Goal: Navigation & Orientation: Find specific page/section

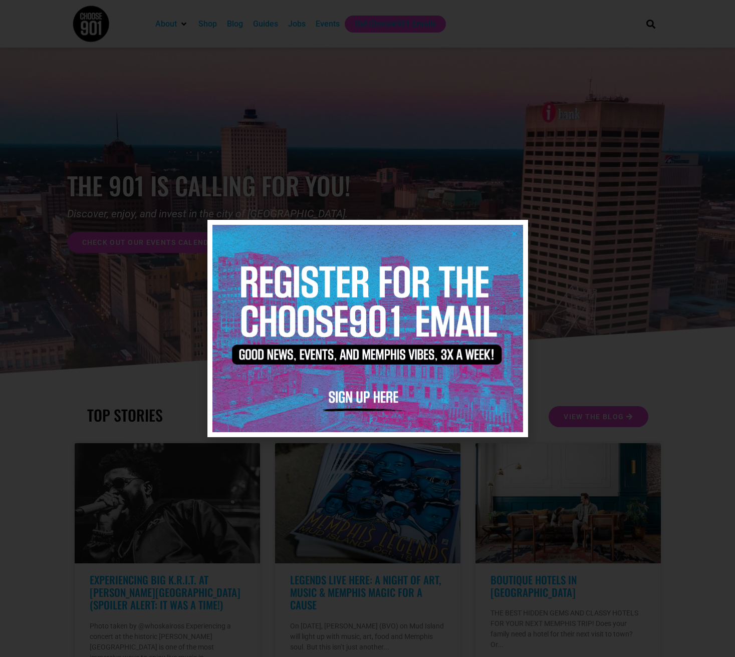
click at [583, 330] on div at bounding box center [367, 328] width 735 height 657
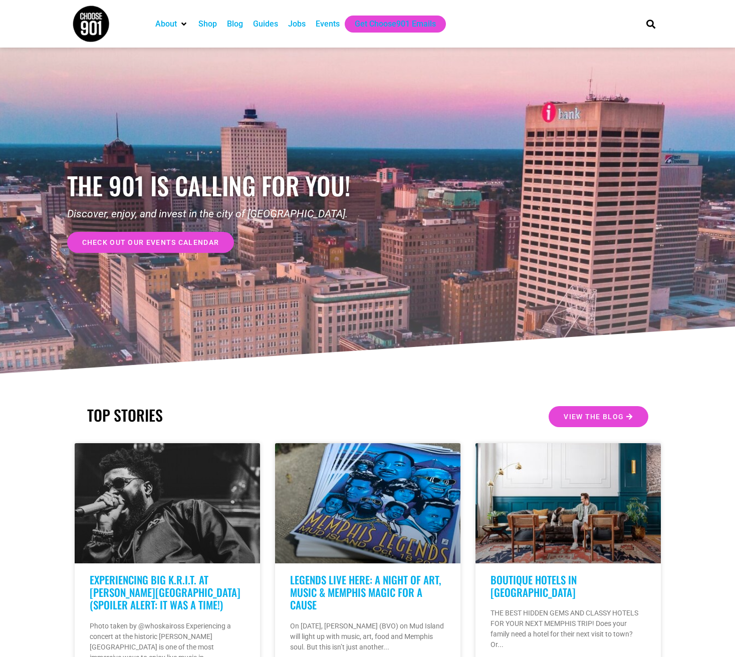
click at [209, 22] on div "Shop" at bounding box center [207, 24] width 19 height 12
click at [237, 24] on div "Blog" at bounding box center [235, 24] width 16 height 12
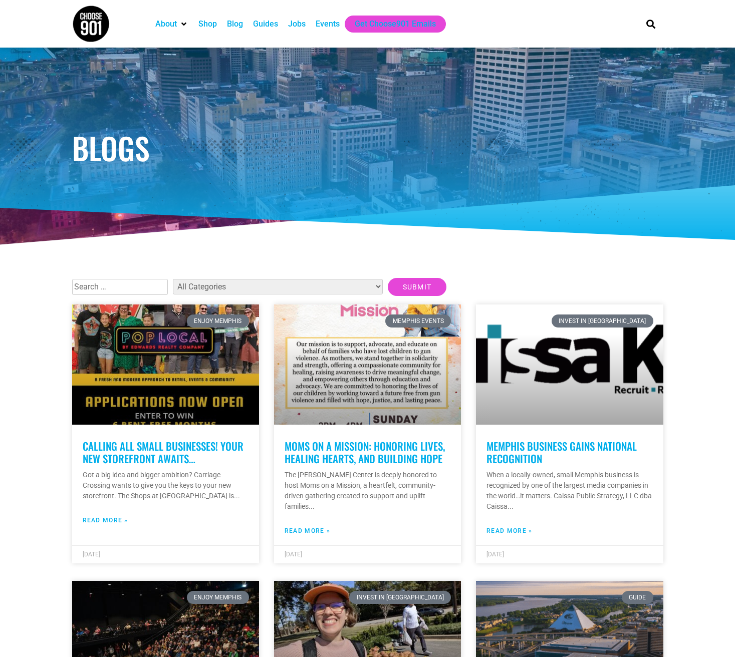
click at [297, 26] on div "Jobs" at bounding box center [297, 24] width 18 height 12
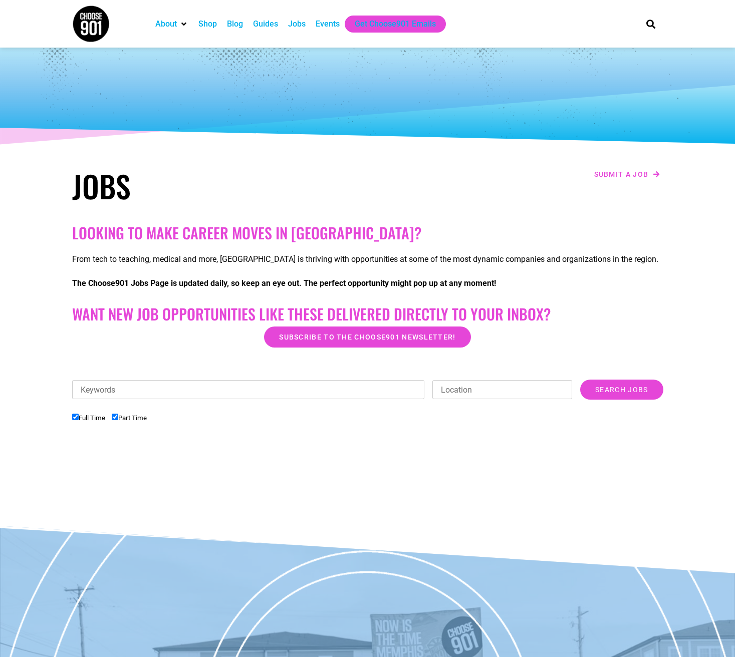
click at [330, 27] on div "Events" at bounding box center [328, 24] width 24 height 12
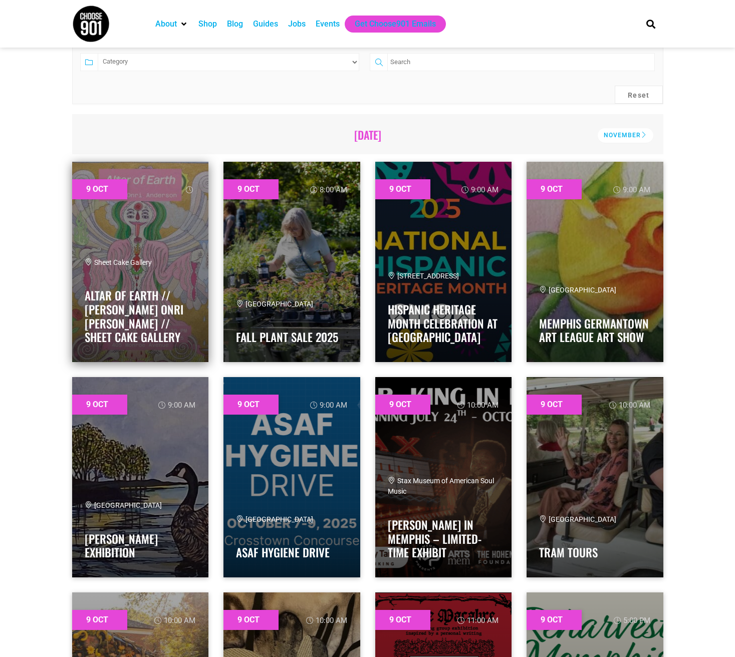
scroll to position [250, 0]
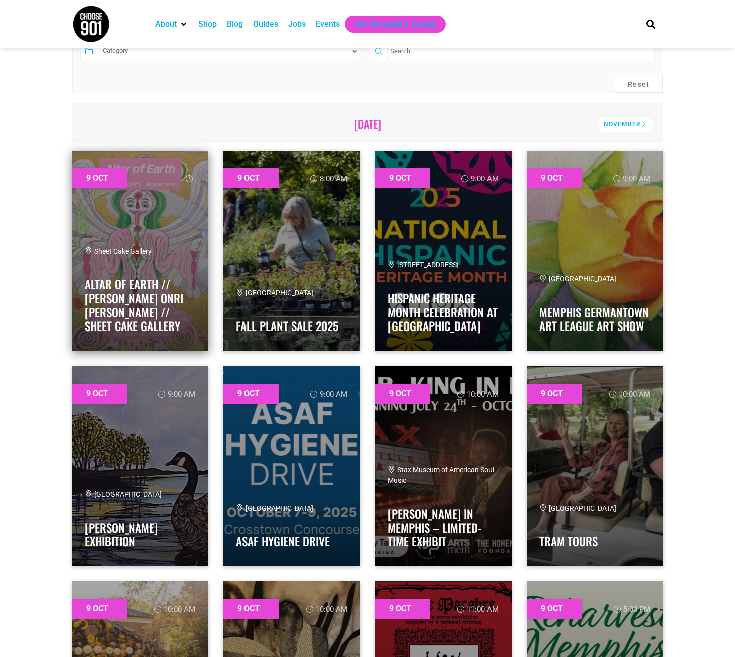
click at [151, 220] on link at bounding box center [140, 251] width 137 height 200
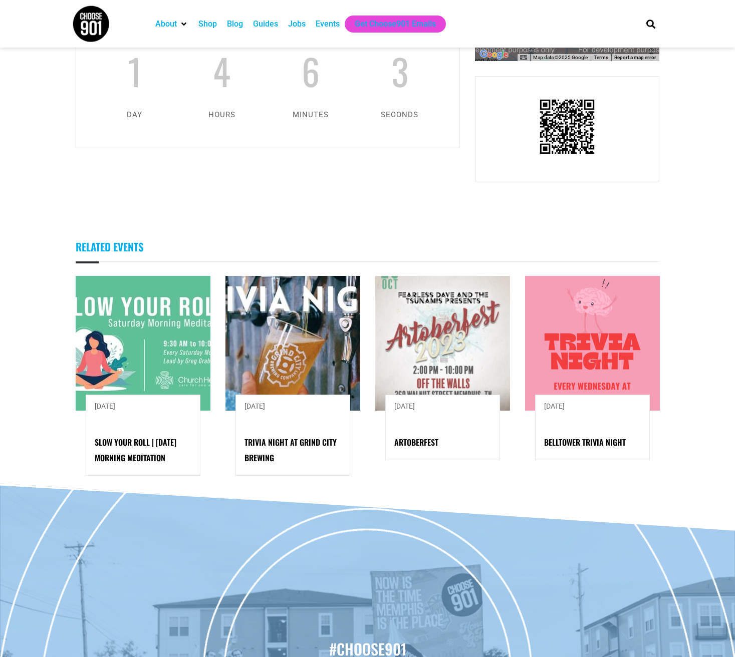
scroll to position [901, 0]
